Goal: Use online tool/utility

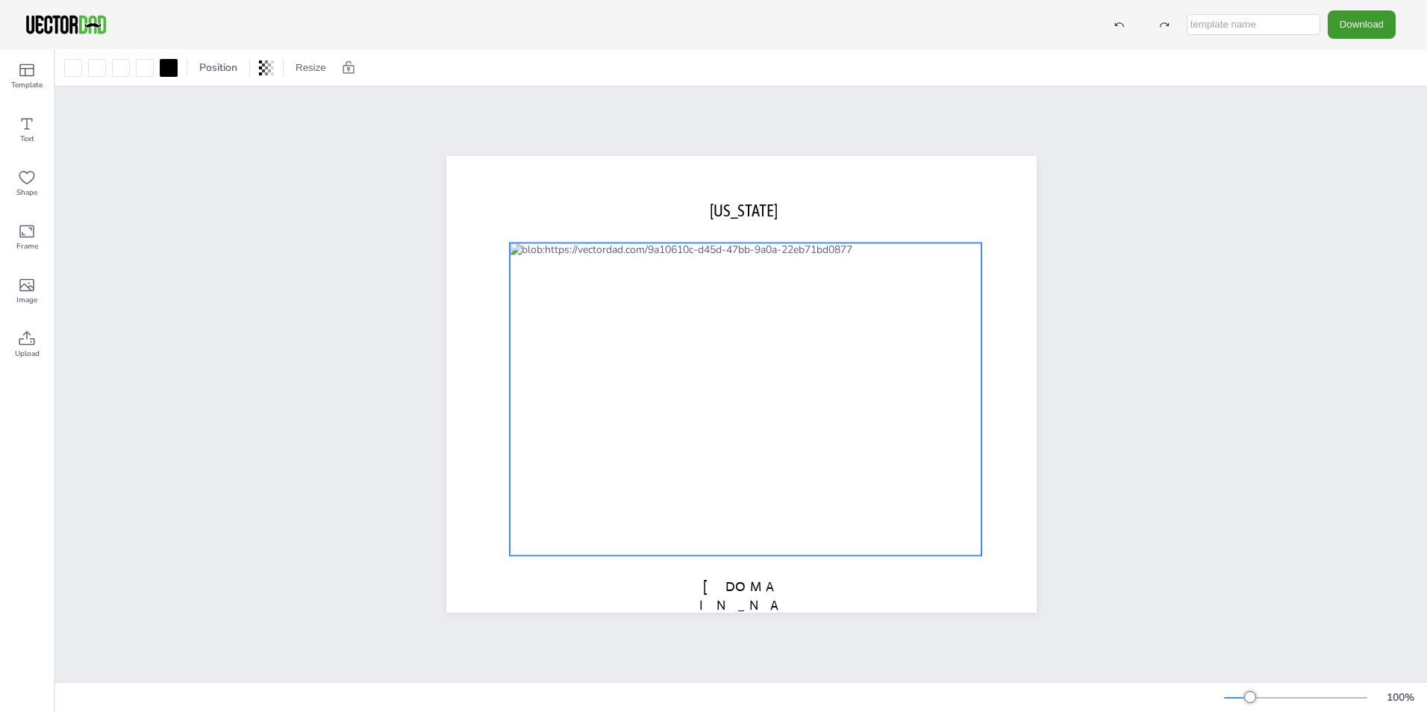
click at [637, 357] on div at bounding box center [746, 399] width 472 height 313
click at [645, 358] on div at bounding box center [746, 399] width 472 height 313
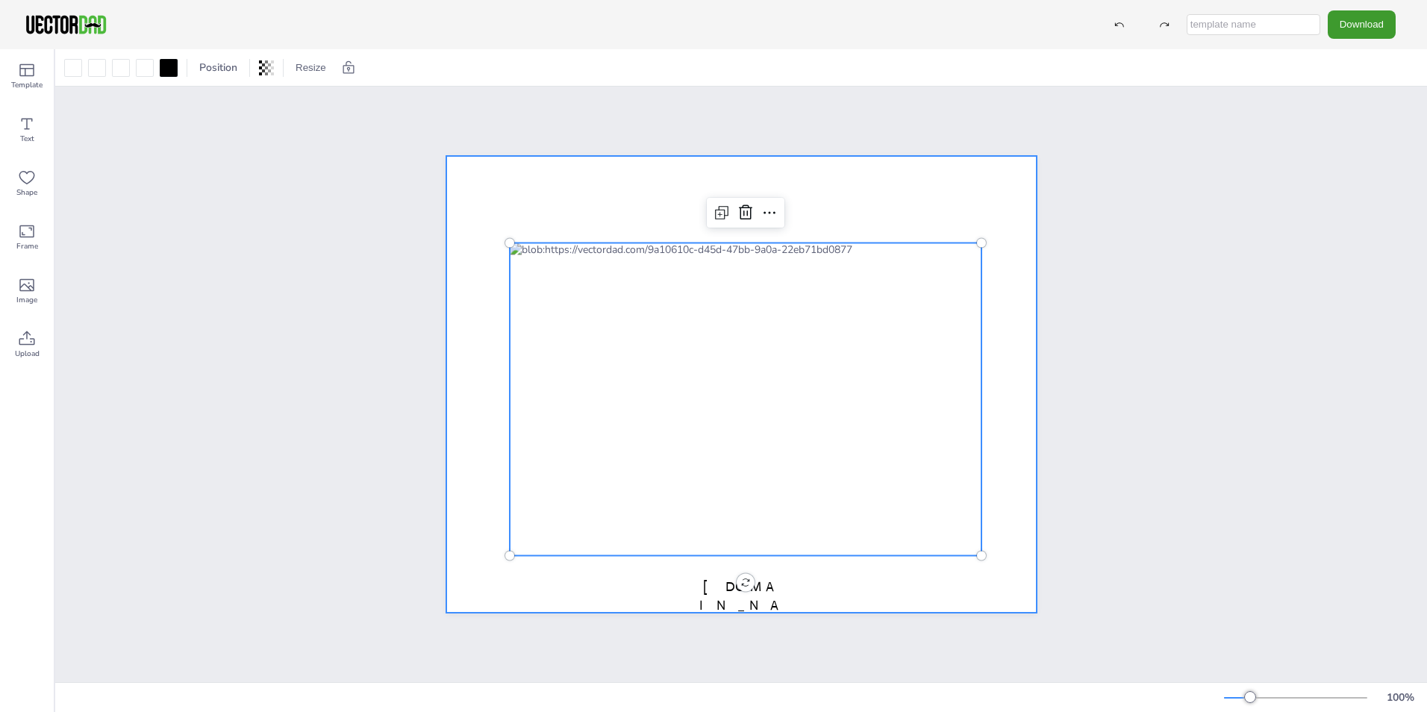
click at [1162, 485] on div "[US_STATE] [DOMAIN_NAME]" at bounding box center [741, 385] width 1372 height 596
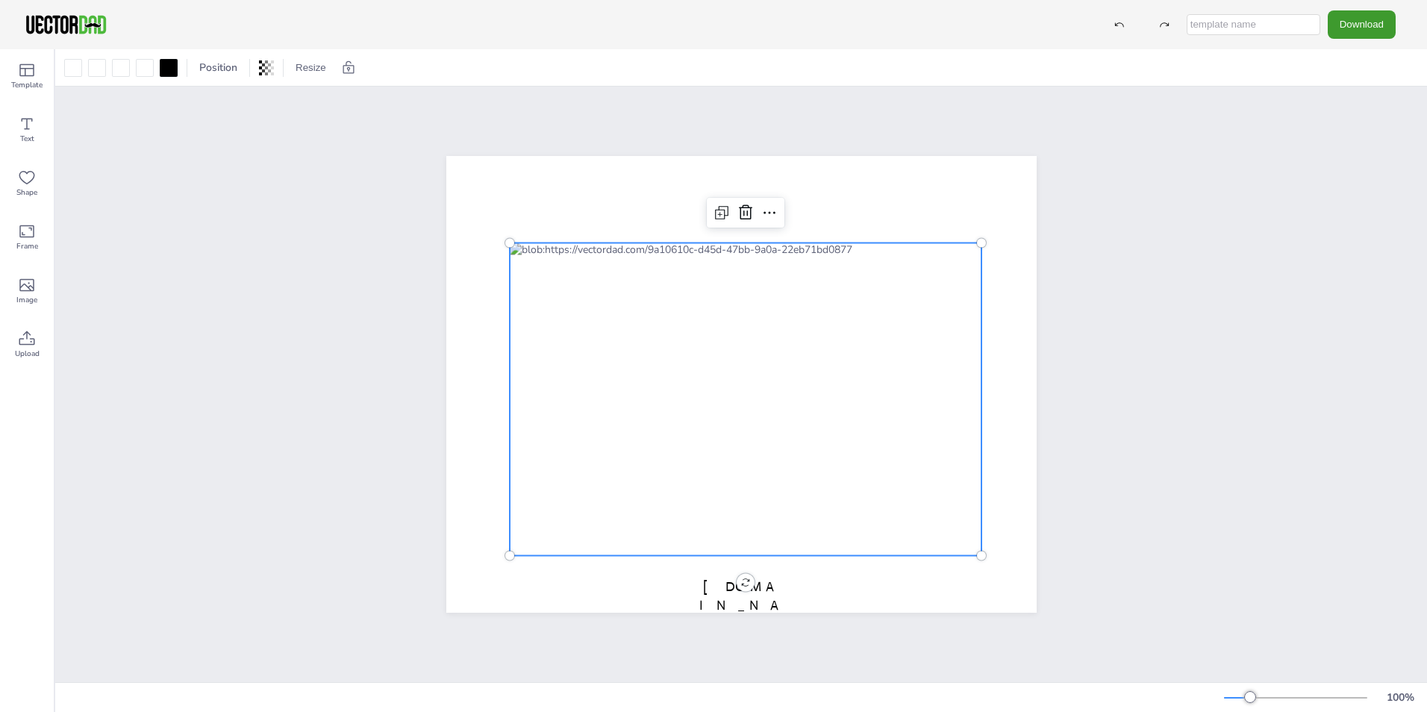
click at [801, 325] on div at bounding box center [746, 399] width 472 height 313
click at [893, 278] on div at bounding box center [746, 399] width 472 height 313
click at [31, 122] on icon at bounding box center [27, 124] width 18 height 18
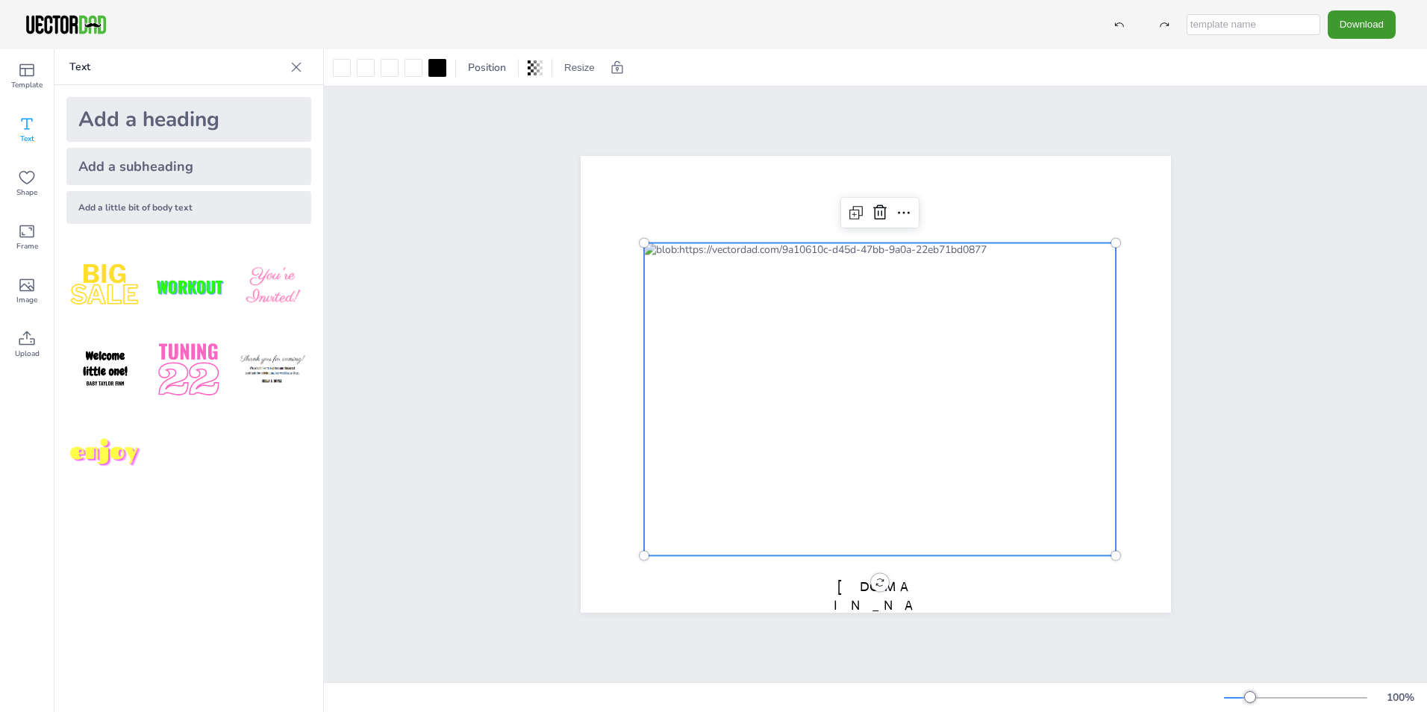
click at [671, 255] on div at bounding box center [880, 399] width 472 height 313
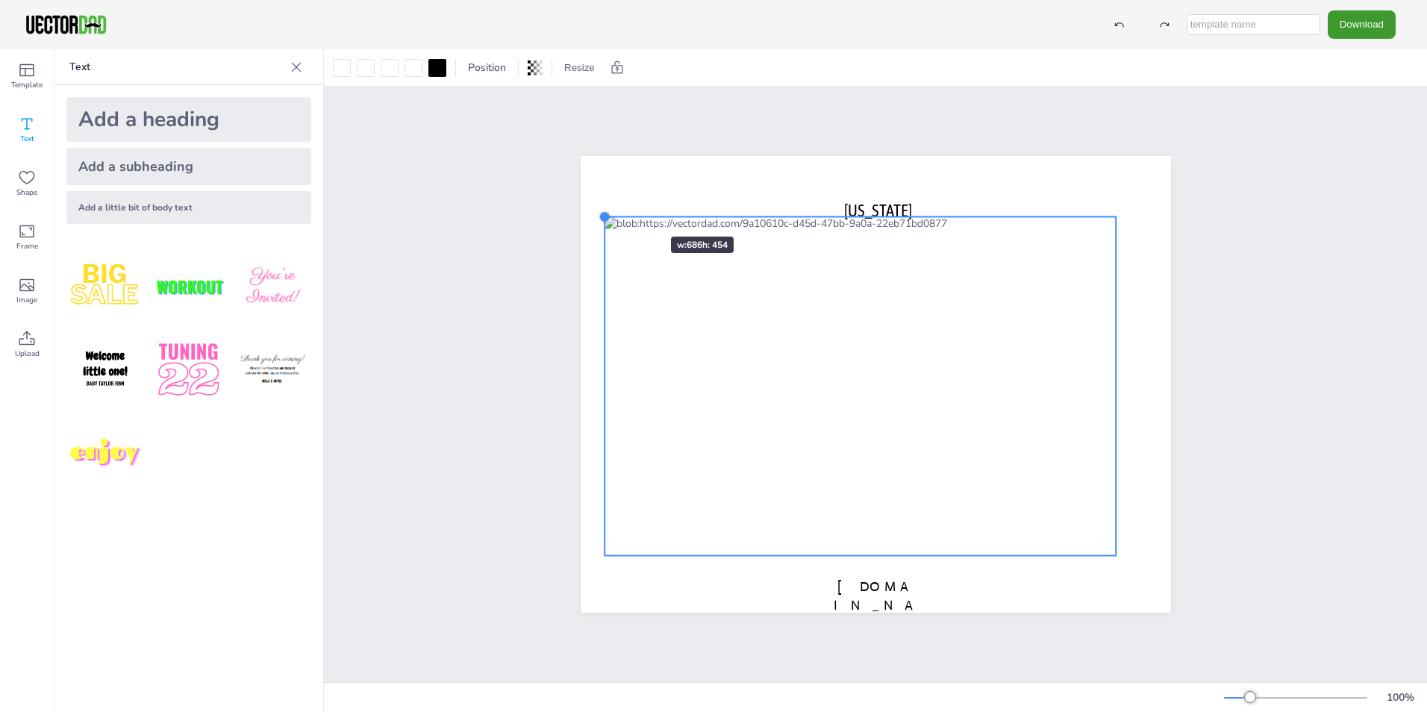
drag, startPoint x: 636, startPoint y: 236, endPoint x: 626, endPoint y: 210, distance: 27.9
click at [626, 210] on div "[US_STATE] [DOMAIN_NAME]" at bounding box center [876, 384] width 590 height 457
click at [634, 229] on div at bounding box center [861, 385] width 512 height 339
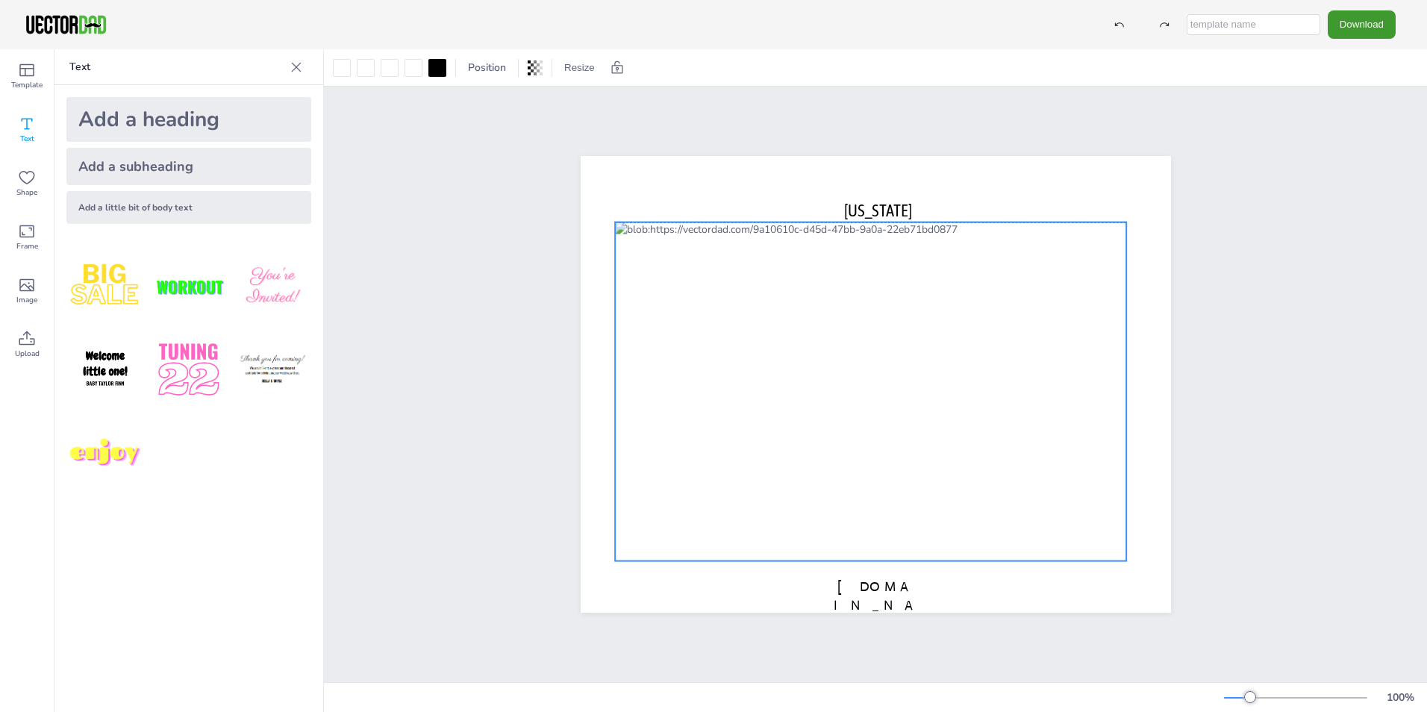
drag, startPoint x: 629, startPoint y: 232, endPoint x: 640, endPoint y: 235, distance: 10.9
click at [640, 235] on div at bounding box center [871, 391] width 512 height 339
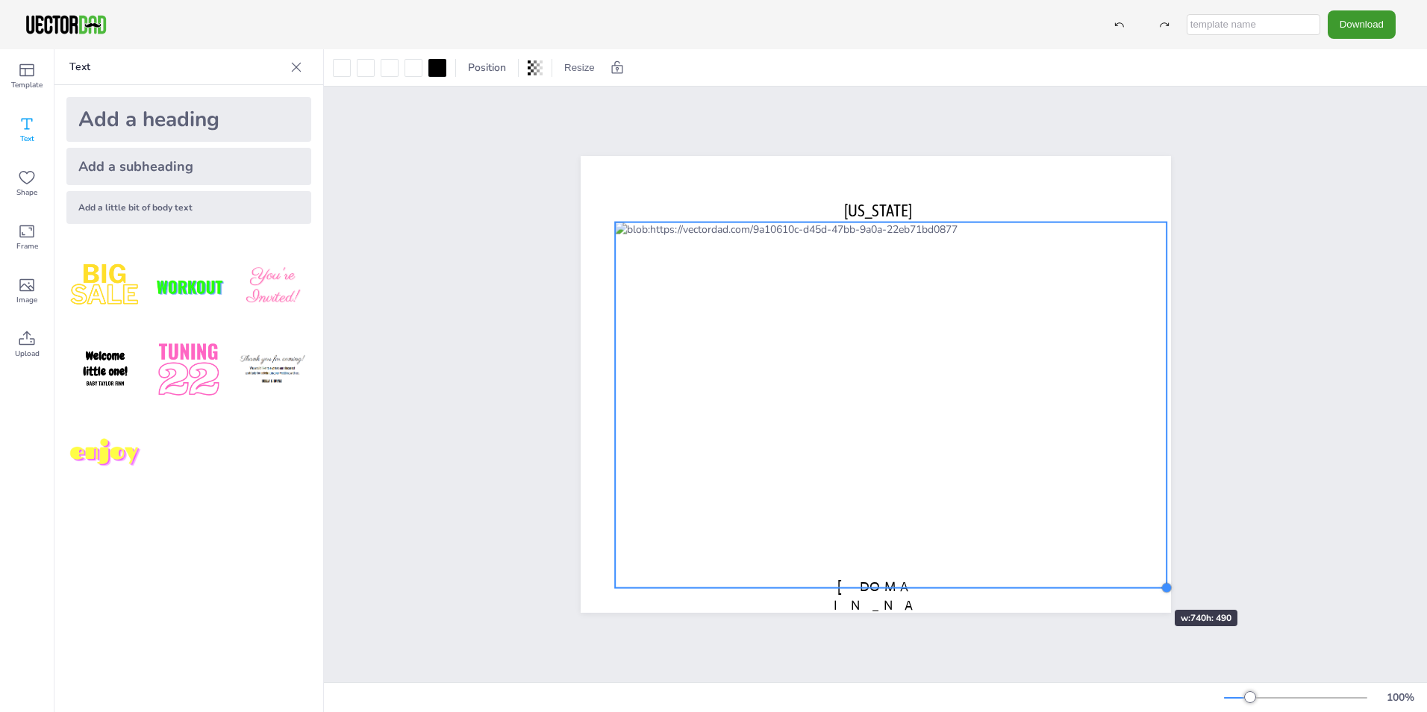
drag, startPoint x: 1120, startPoint y: 558, endPoint x: 1126, endPoint y: 581, distance: 23.0
click at [1131, 584] on div "[US_STATE] [DOMAIN_NAME]" at bounding box center [876, 384] width 590 height 457
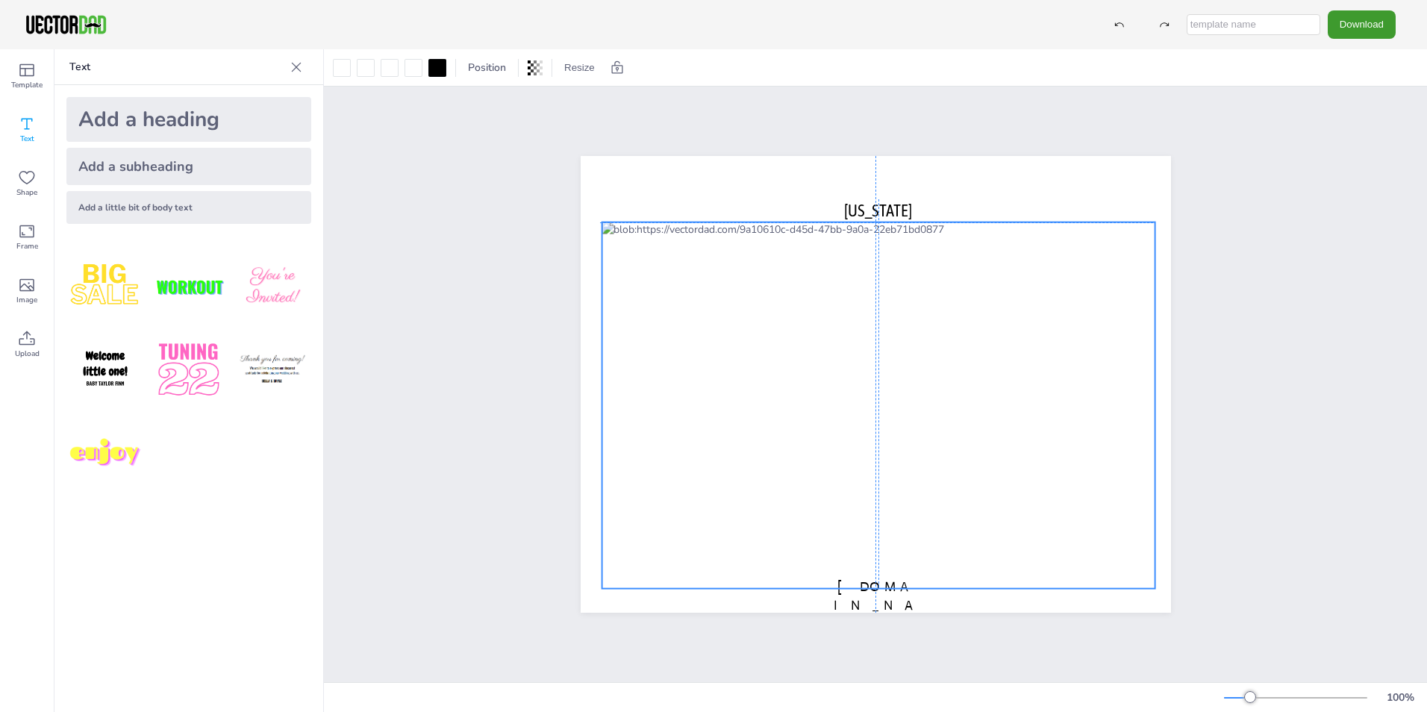
drag, startPoint x: 928, startPoint y: 405, endPoint x: 913, endPoint y: 404, distance: 15.0
click at [913, 404] on div at bounding box center [878, 405] width 553 height 366
click at [1031, 179] on div at bounding box center [876, 384] width 590 height 457
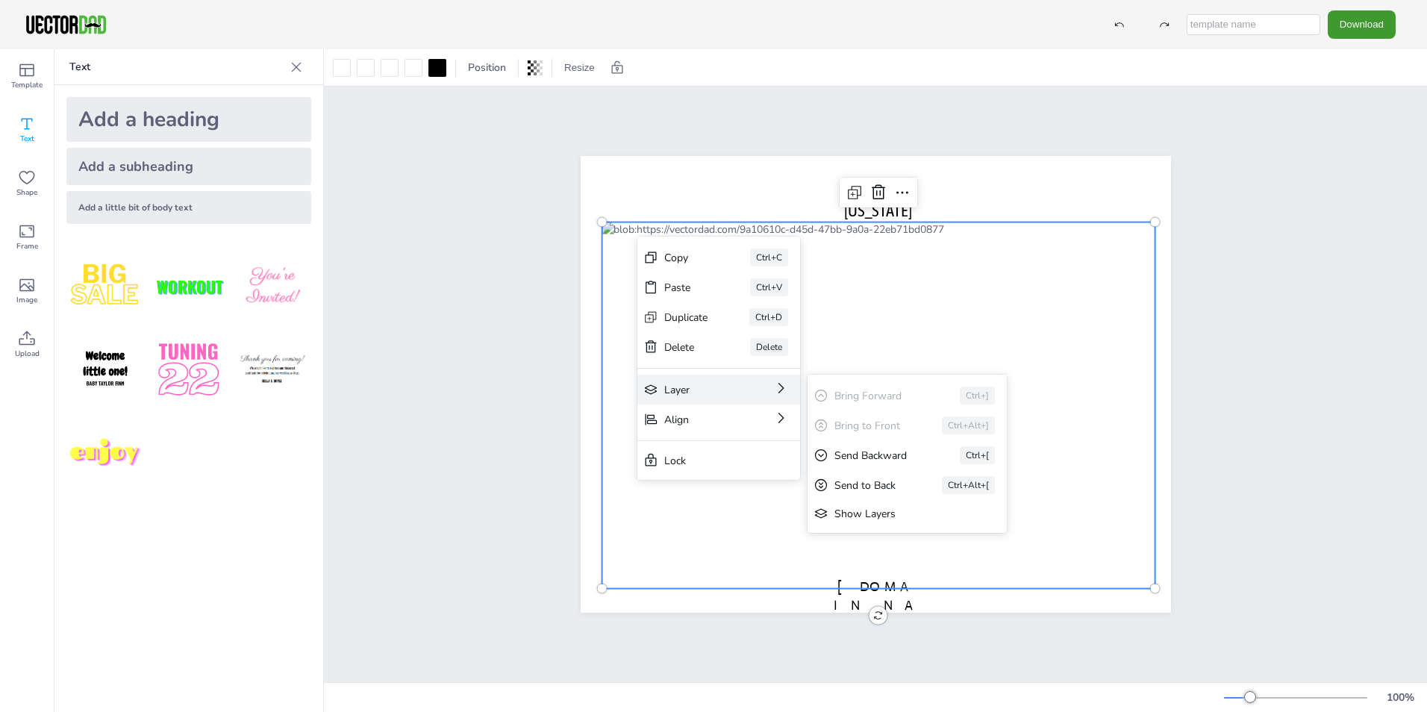
click at [749, 389] on div "Layer Bring Forward Ctrl+] Bring to Front Ctrl+Alt+] Send Backward Ctrl+[ Send …" at bounding box center [718, 390] width 163 height 30
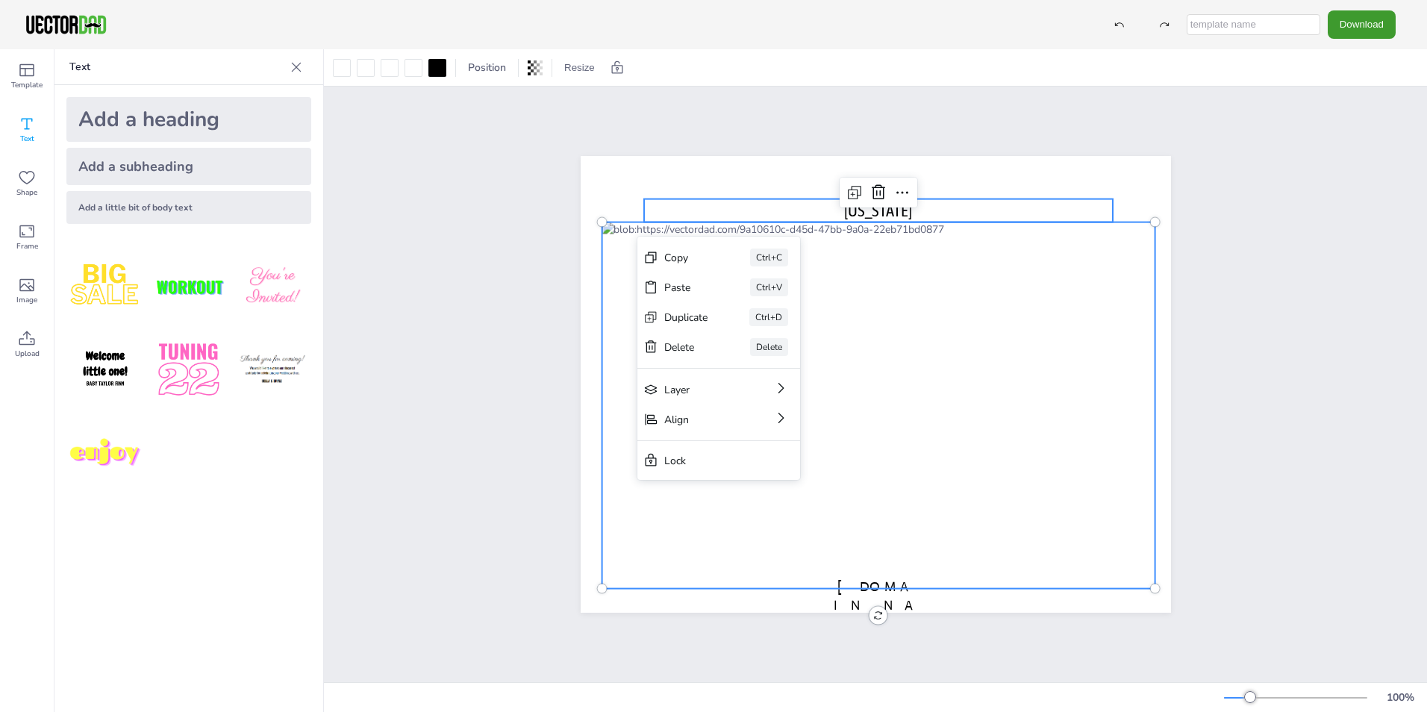
click at [991, 199] on p "[US_STATE]" at bounding box center [878, 210] width 469 height 23
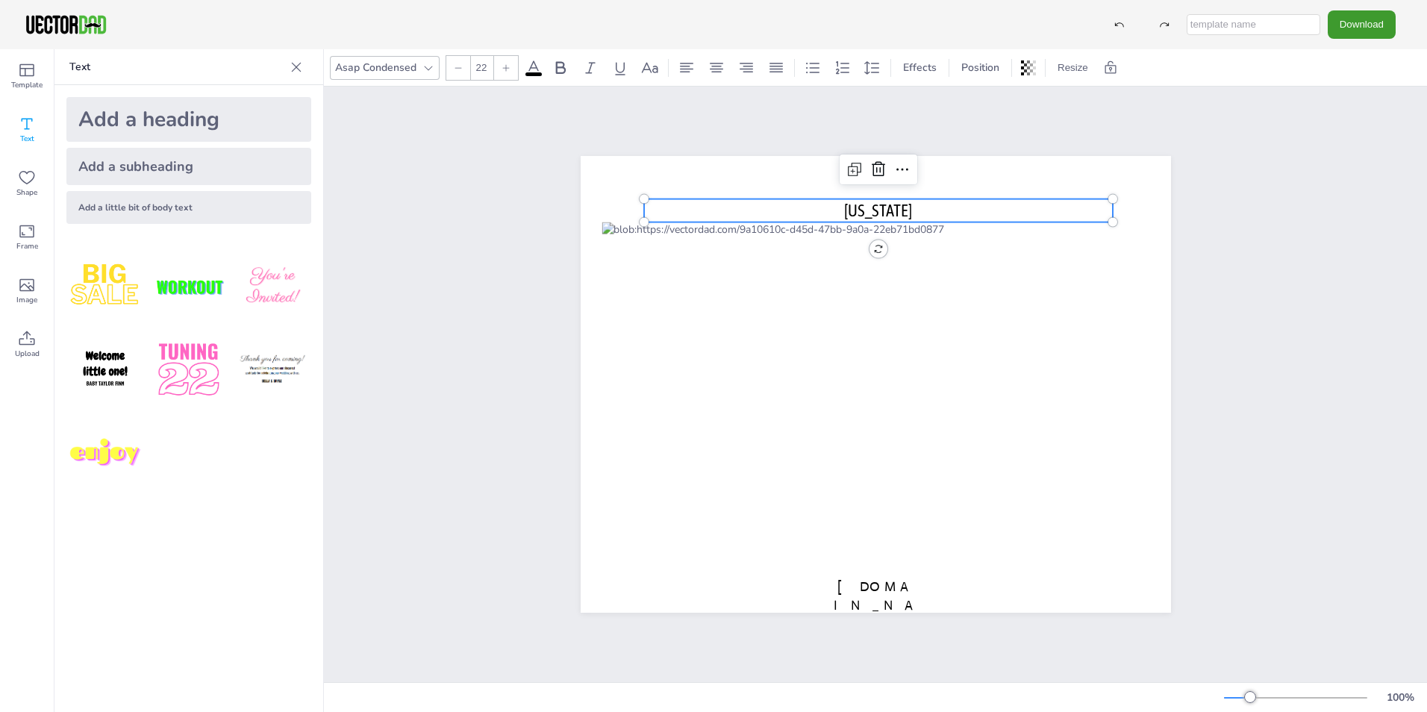
click at [172, 207] on div "Add a little bit of body text" at bounding box center [188, 207] width 245 height 33
type input "--"
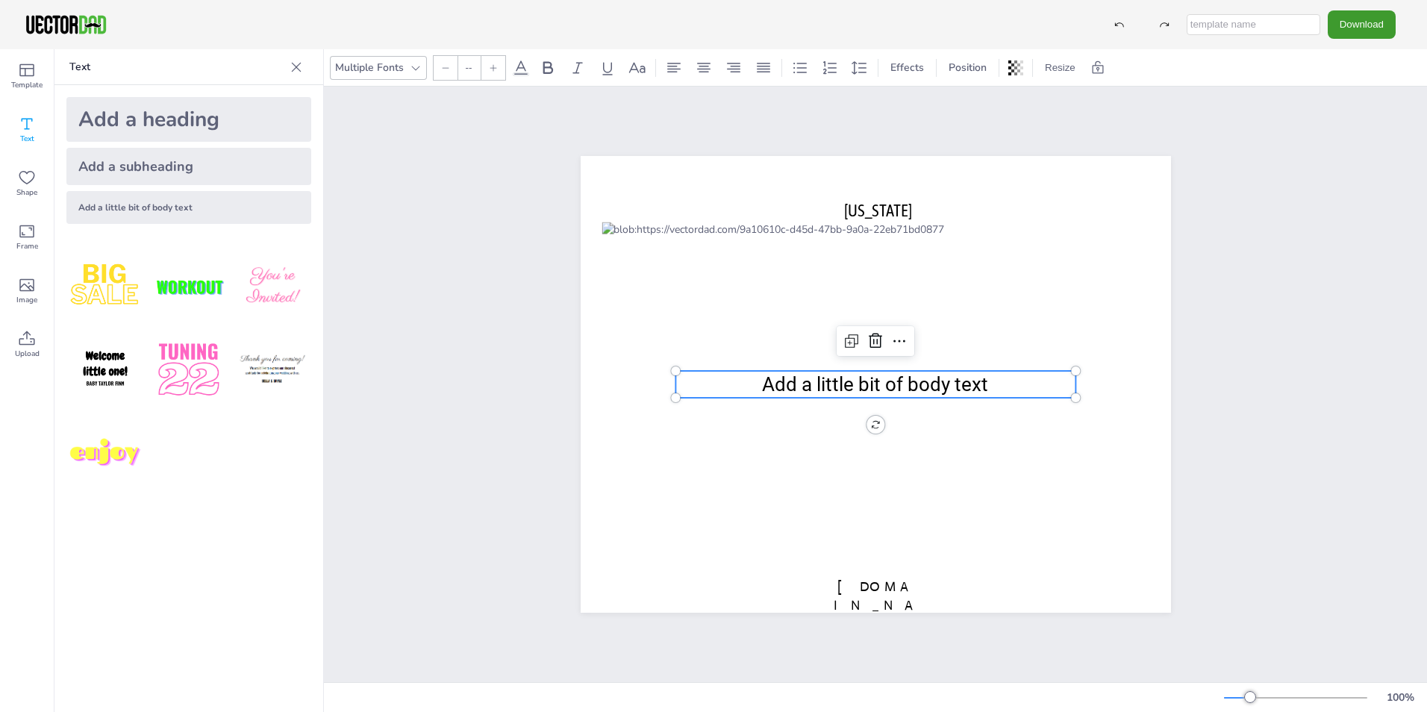
click at [231, 215] on div "Add a little bit of body text" at bounding box center [188, 207] width 245 height 33
click at [188, 215] on div "Add a little bit of body text" at bounding box center [188, 207] width 245 height 33
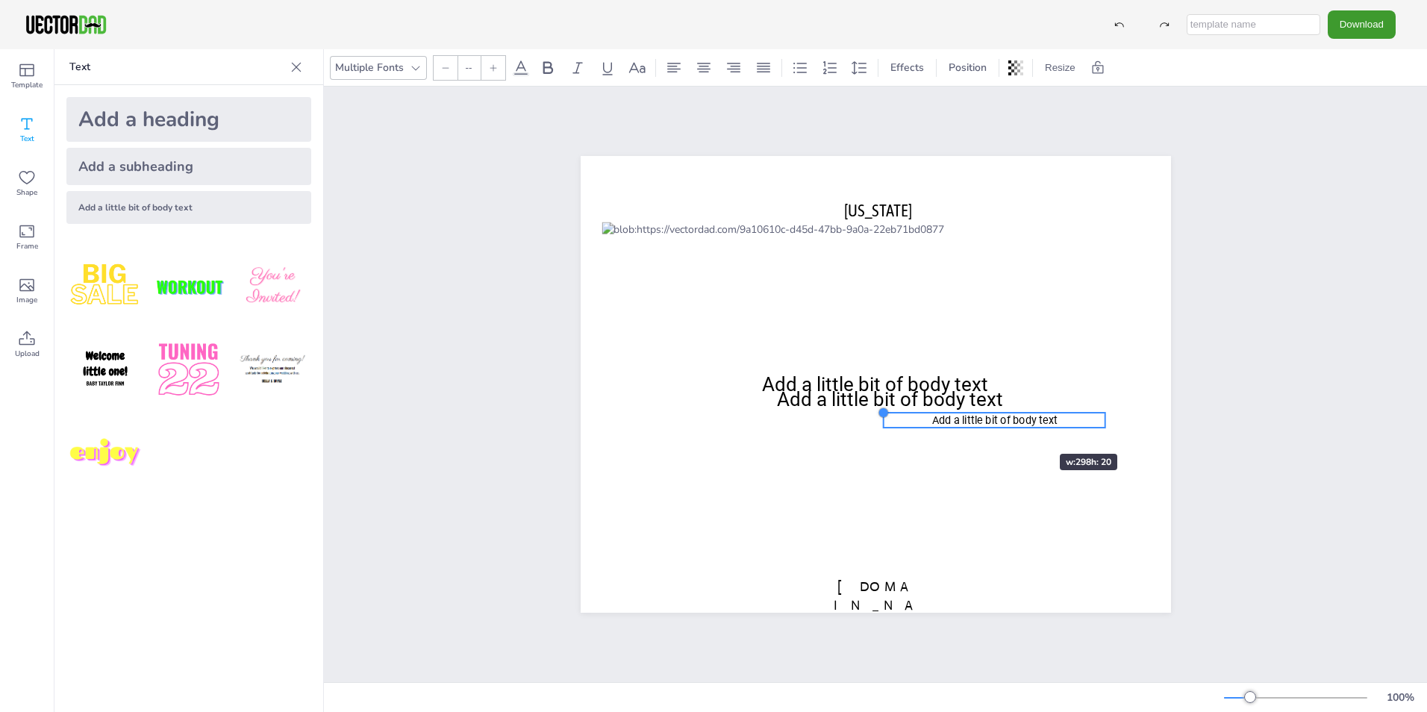
drag, startPoint x: 699, startPoint y: 398, endPoint x: 1015, endPoint y: 427, distance: 317.8
click at [1015, 427] on div "[US_STATE] [DOMAIN_NAME] Add a little bit of body text Add a little bit of body…" at bounding box center [876, 384] width 590 height 457
